Goal: Task Accomplishment & Management: Manage account settings

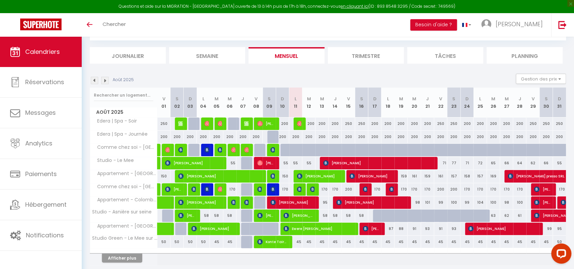
scroll to position [36, 0]
click at [272, 190] on img at bounding box center [272, 188] width 5 height 5
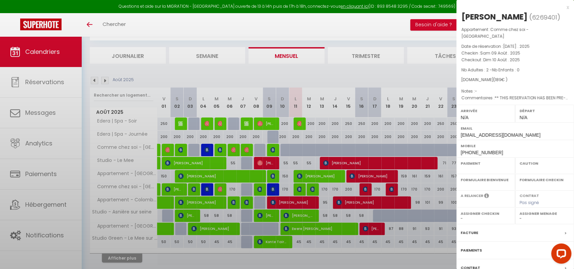
select select "OK"
select select "KO"
select select "0"
select select "1"
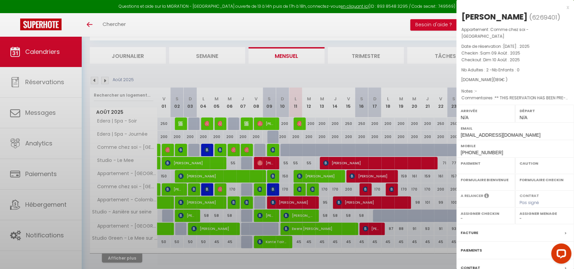
select select
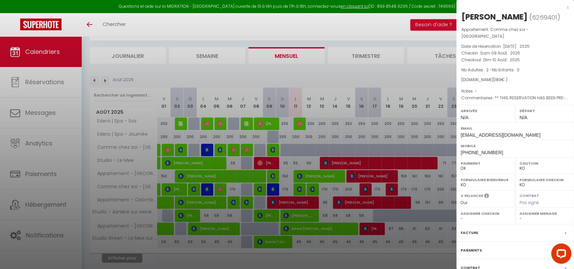
click at [57, 213] on div at bounding box center [287, 134] width 574 height 269
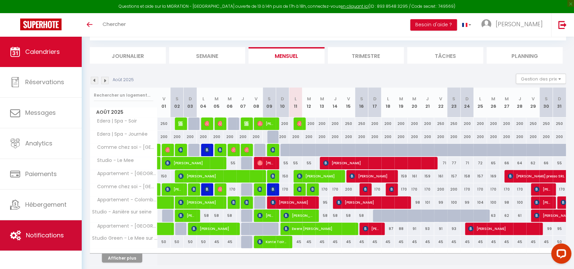
click at [49, 233] on span "Notifications" at bounding box center [45, 235] width 38 height 8
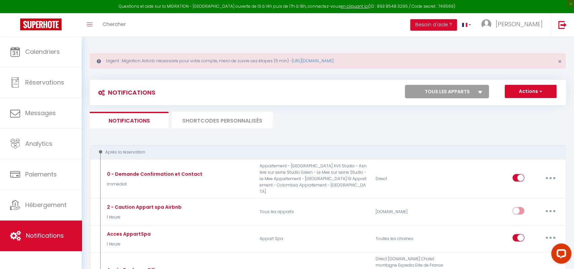
click at [405, 85] on select "Tous les apparts Edera | Spa - Soir Edera | Spa - Journée Comme chez soi - Amie…" at bounding box center [447, 91] width 84 height 13
select select "57555"
click option "Comme chez soi - [GEOGRAPHIC_DATA]" at bounding box center [0, 0] width 0 height 0
checkbox input "true"
checkbox input "false"
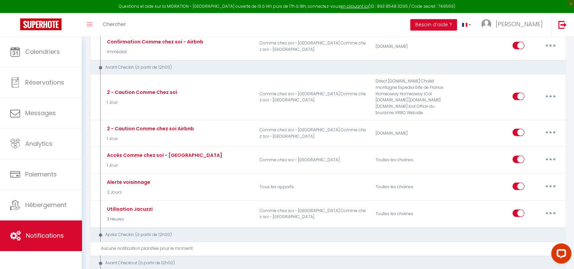
scroll to position [172, 0]
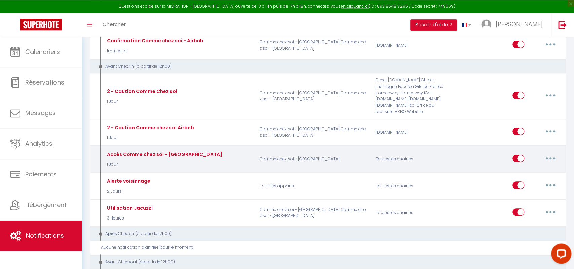
click at [552, 153] on button "button" at bounding box center [550, 158] width 19 height 11
click at [529, 176] on link "Editer" at bounding box center [533, 172] width 50 height 11
type input "Accès Comme chez soi - [GEOGRAPHIC_DATA]"
select select "1 Jour"
select select "if_deposit_is_paid"
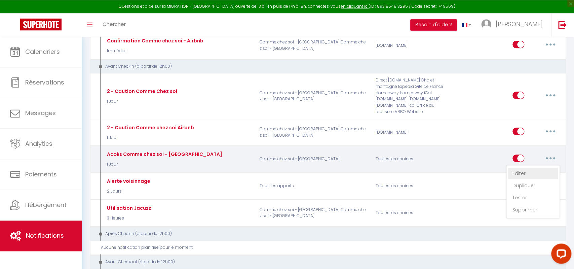
checkbox input "true"
checkbox input "false"
checkbox input "true"
radio input "true"
type input "Procédure pour le checkin - [RENTAL:NAME]"
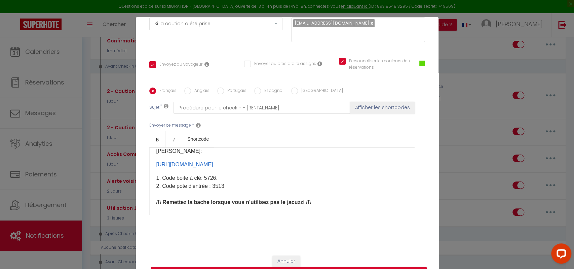
scroll to position [16, 0]
click at [209, 178] on p "1. Code boite à clé: 5726. 2. Code pote d'entrée : 3513 /!\ Remettez la bache l…" at bounding box center [281, 189] width 251 height 32
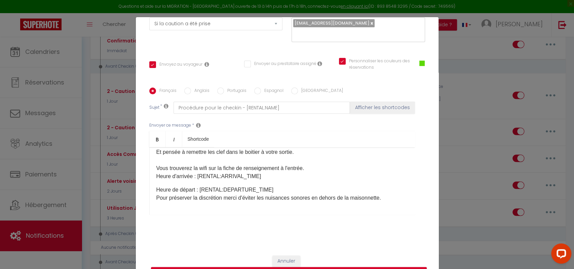
scroll to position [34, 0]
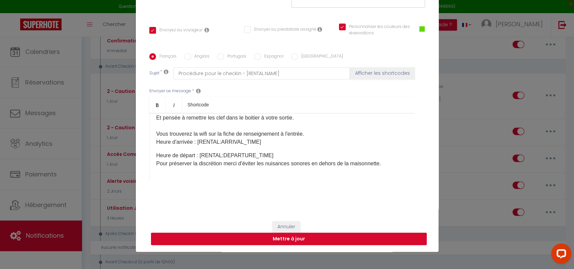
click at [283, 241] on button "Mettre à jour" at bounding box center [289, 238] width 276 height 13
